Goal: Task Accomplishment & Management: Manage account settings

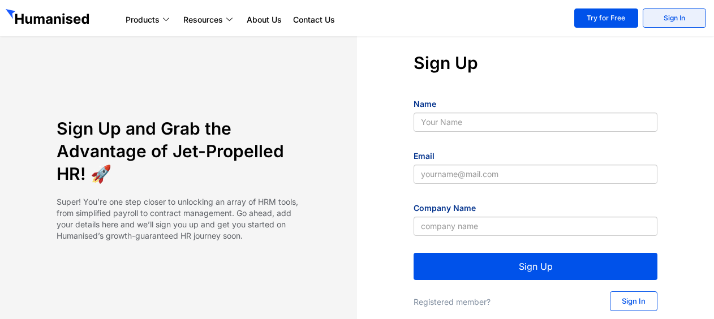
click at [658, 18] on link "Sign In" at bounding box center [673, 17] width 63 height 19
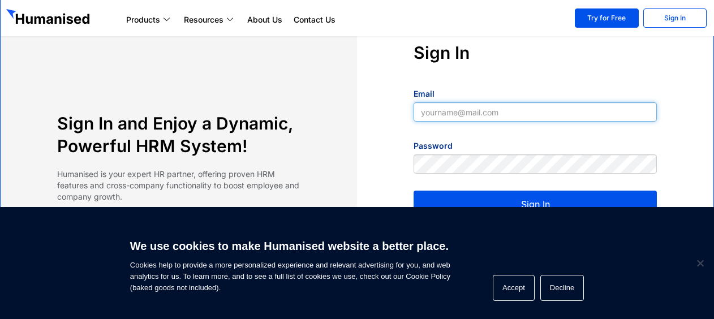
type input "[EMAIL_ADDRESS][DOMAIN_NAME]"
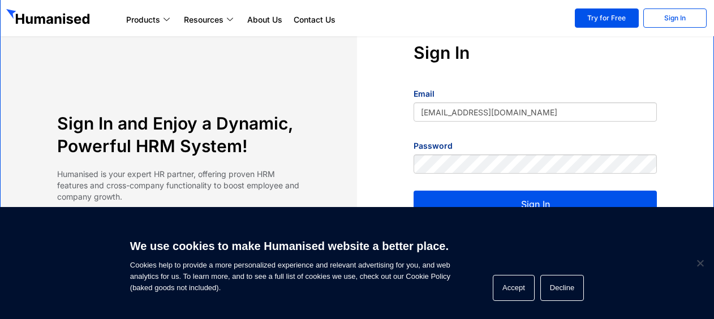
click at [465, 195] on button "Sign In" at bounding box center [534, 204] width 243 height 27
